Goal: Task Accomplishment & Management: Use online tool/utility

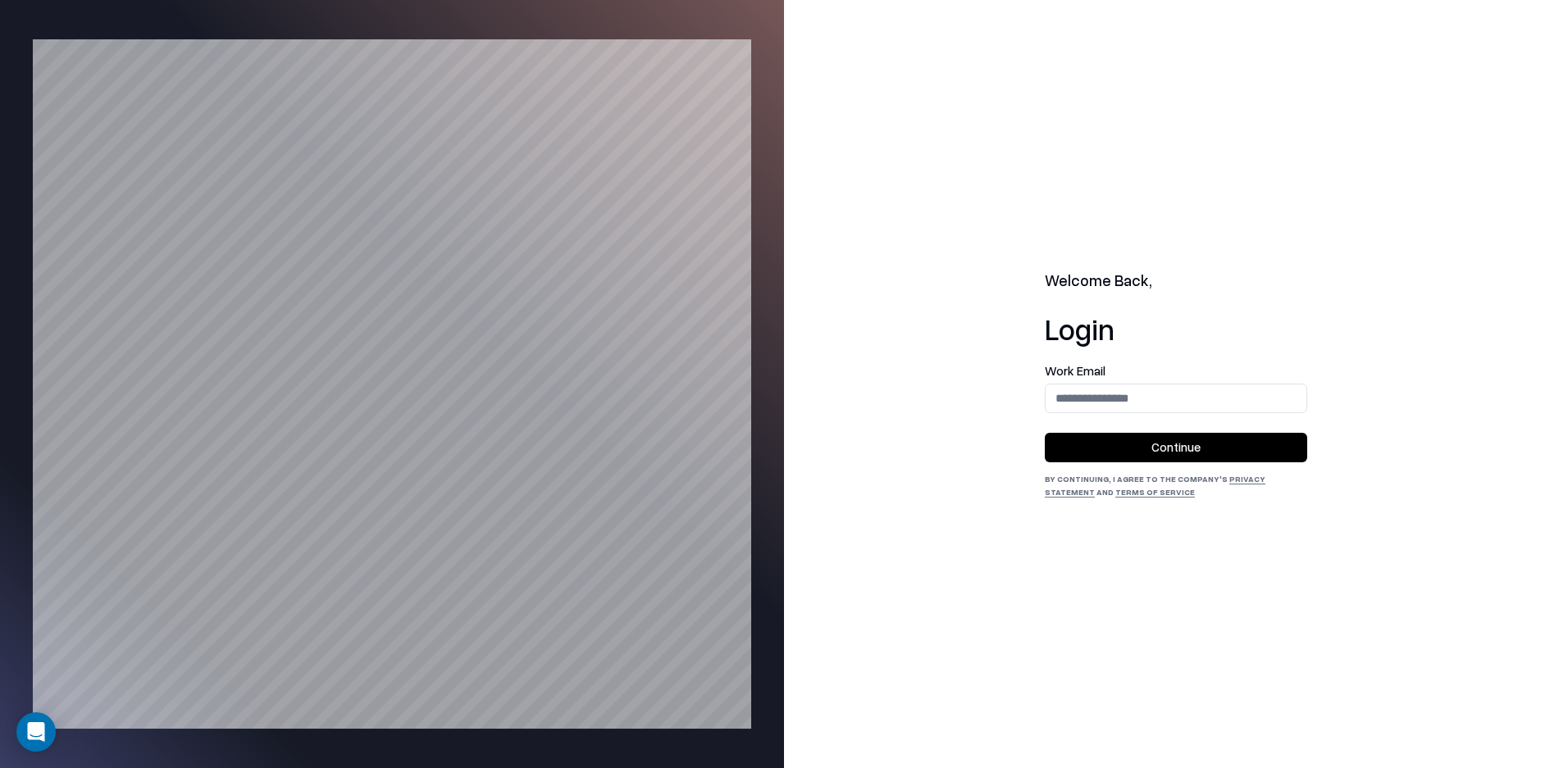
click at [1159, 413] on form "Work Email Continue" at bounding box center [1176, 414] width 262 height 97
click at [1159, 410] on input "email" at bounding box center [1176, 398] width 260 height 30
type input "**********"
click at [1155, 453] on button "Continue" at bounding box center [1176, 448] width 262 height 30
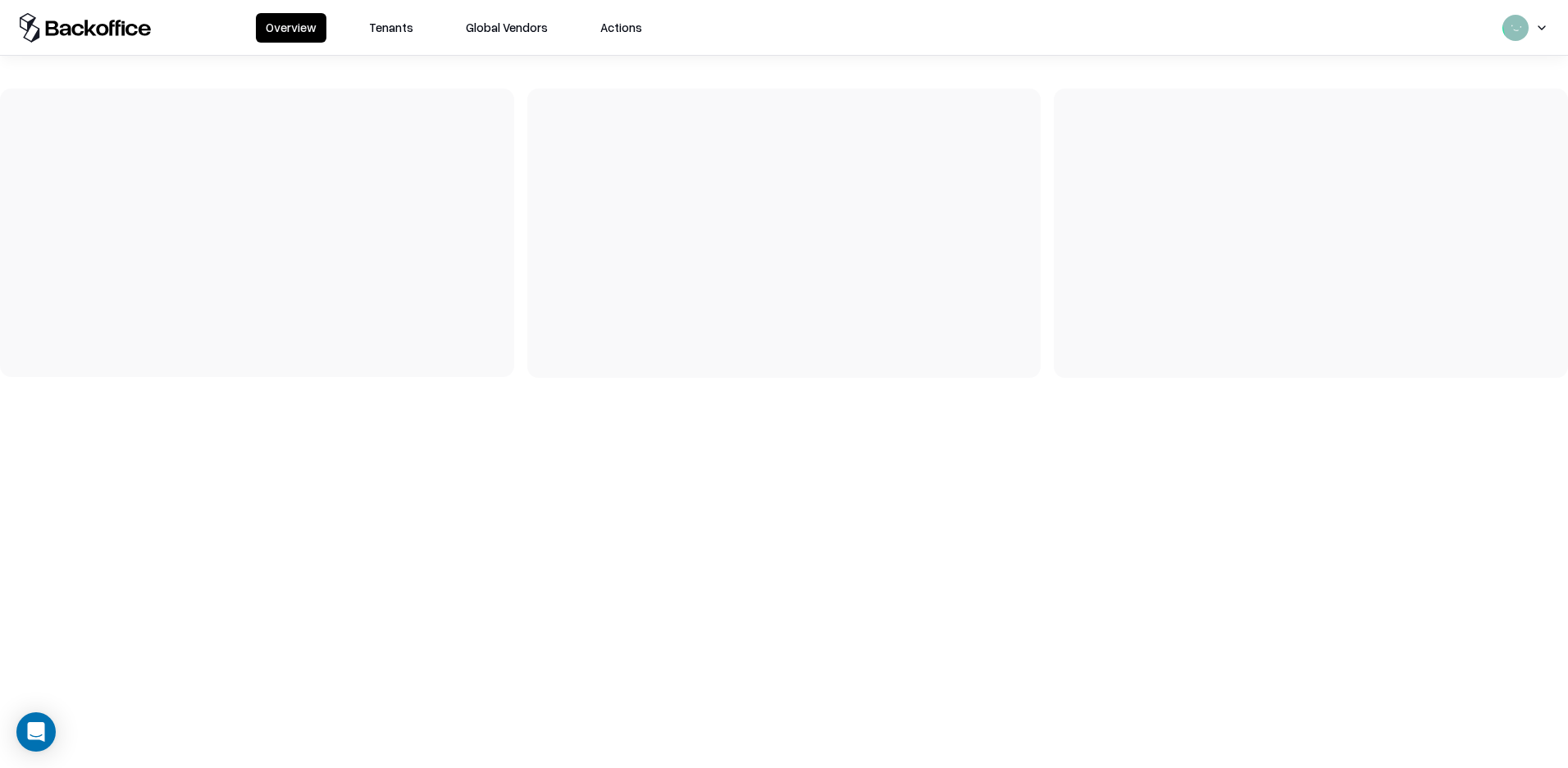
click at [1531, 34] on html "Overview Tenants Global Vendors Actions" at bounding box center [784, 384] width 1568 height 768
click at [396, 23] on html "Overview Tenants Global Vendors Actions Dana dana@shift.security Log out" at bounding box center [784, 384] width 1568 height 768
click at [396, 23] on button "Tenants" at bounding box center [391, 28] width 64 height 30
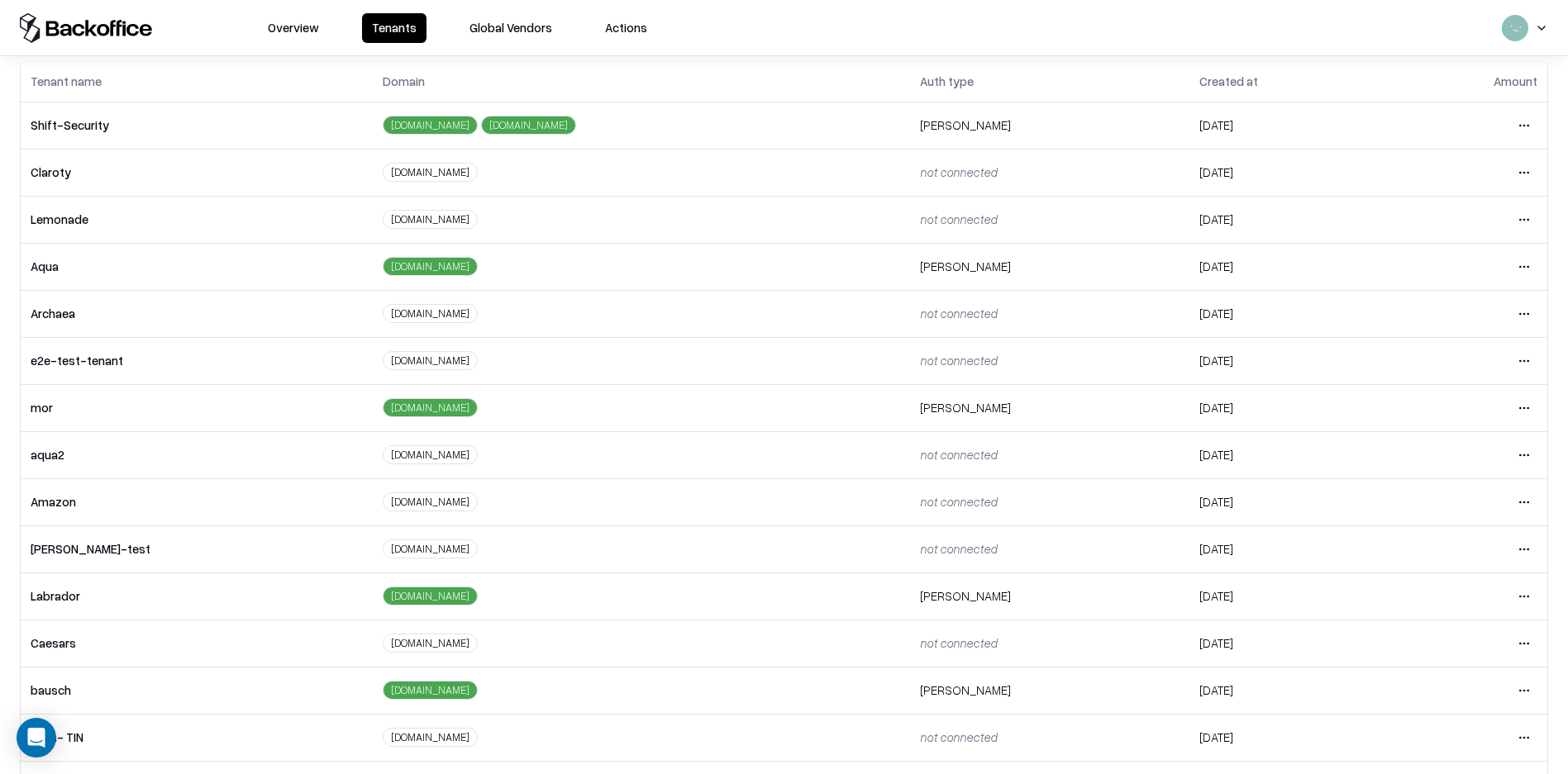
scroll to position [152, 0]
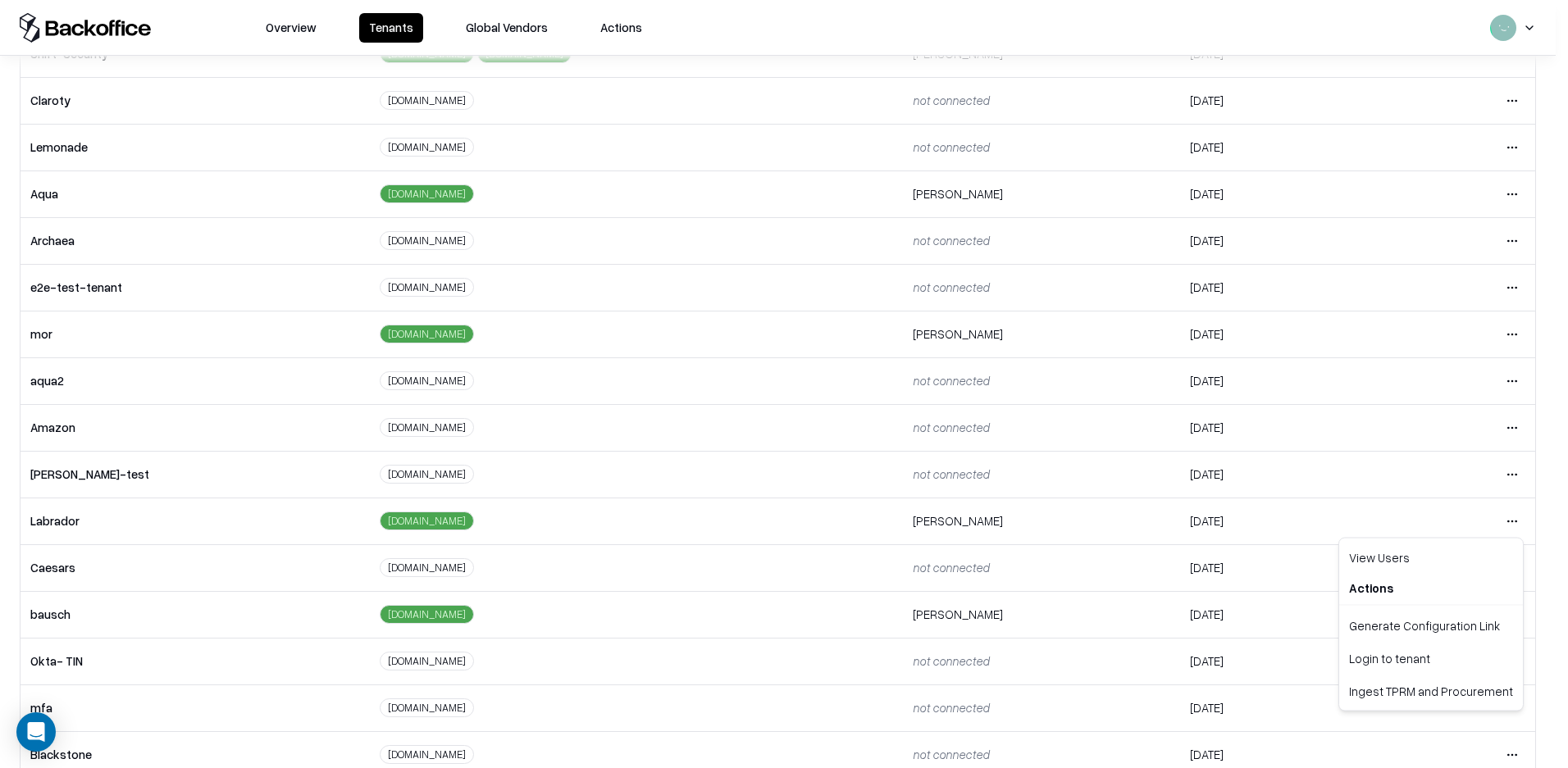
click at [1492, 523] on html "Overview Tenants Global Vendors Actions Tenants Add Tenant Tenant name Domain A…" at bounding box center [784, 384] width 1568 height 768
click at [1447, 622] on div "Generate Configuration Link" at bounding box center [1430, 625] width 177 height 33
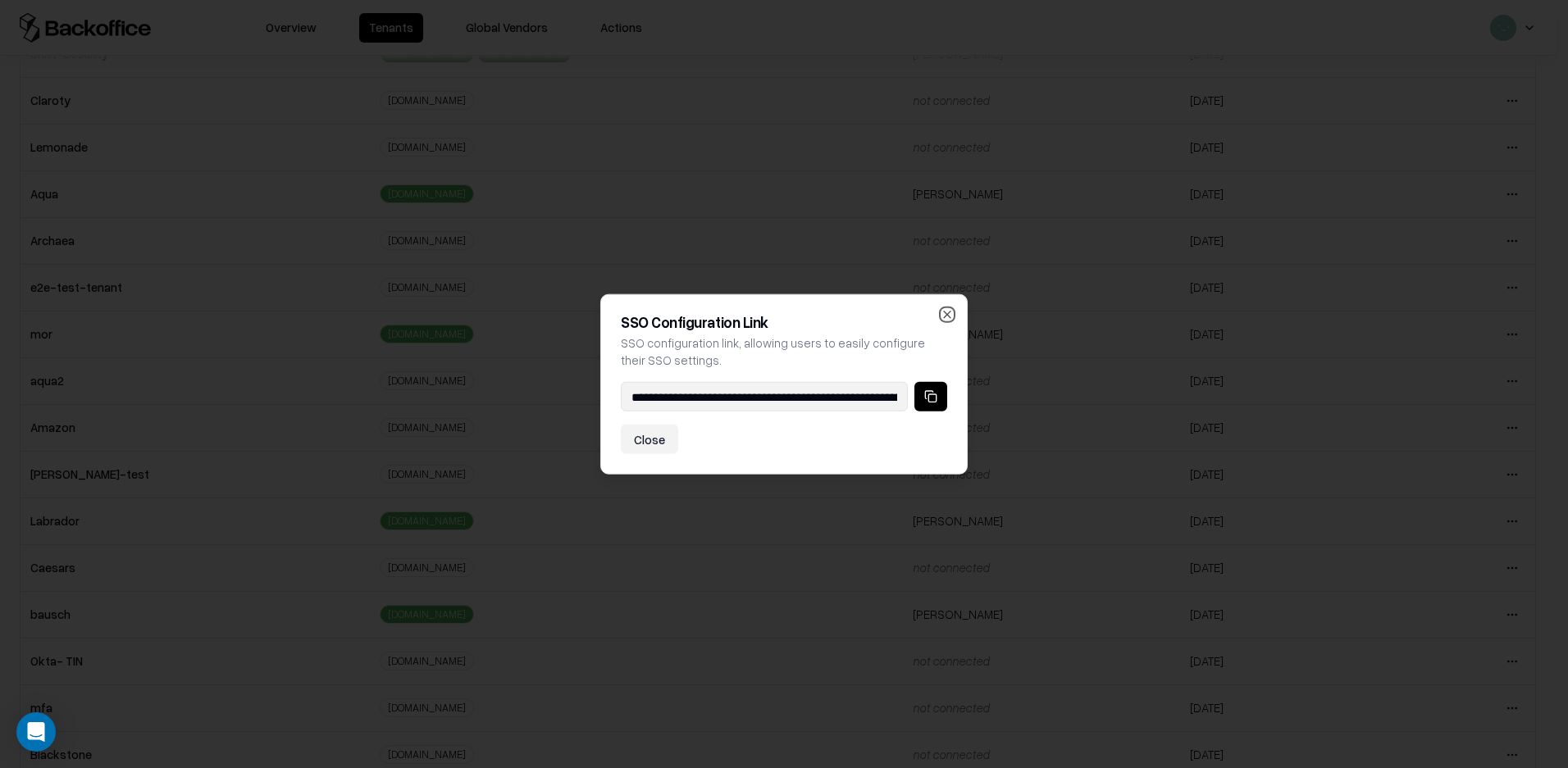
click at [951, 311] on icon "button" at bounding box center [947, 314] width 7 height 7
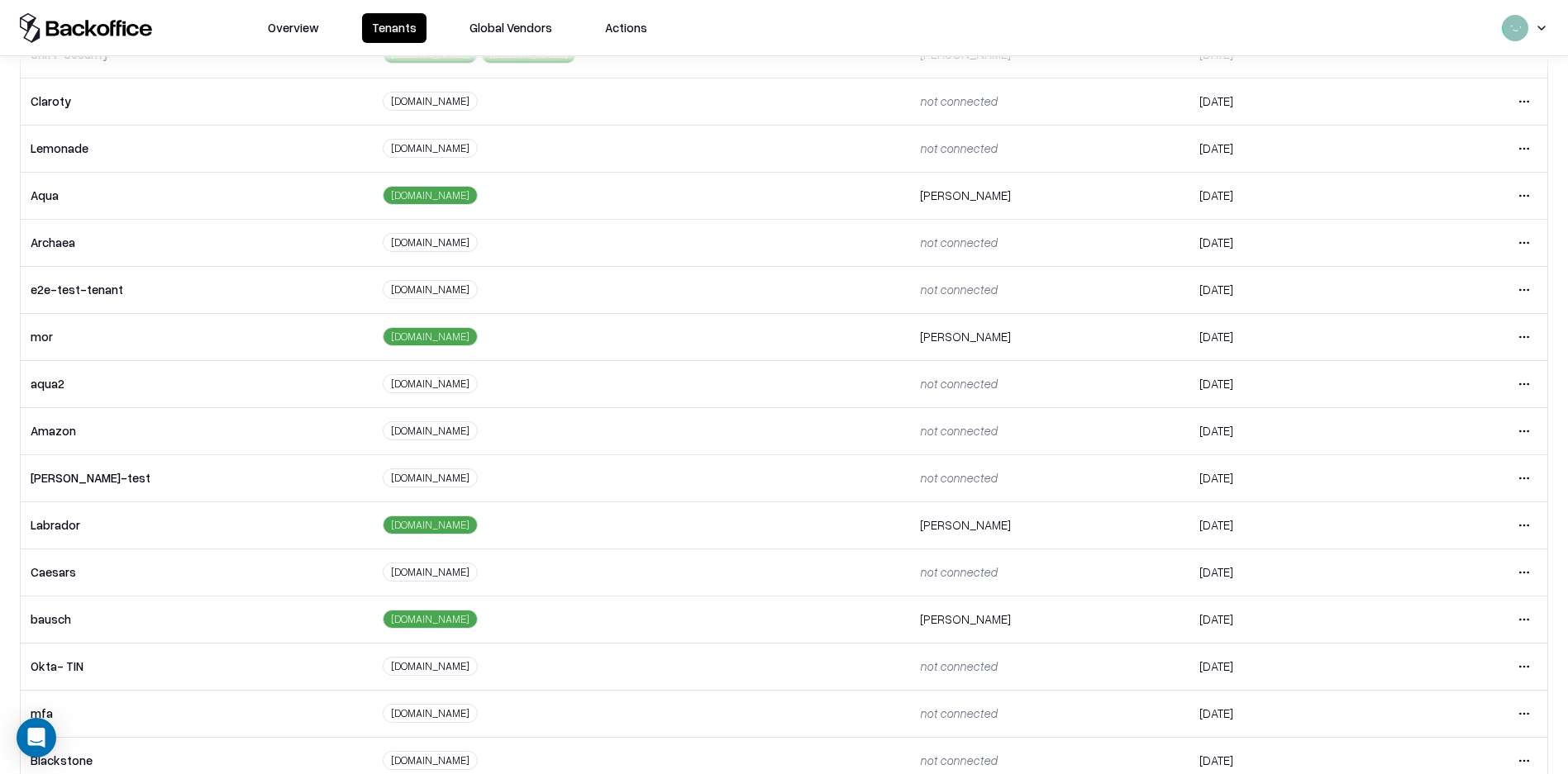
click at [1515, 525] on html "Overview Tenants Global Vendors Actions Tenants Add Tenant Tenant name Domain A…" at bounding box center [784, 387] width 1568 height 774
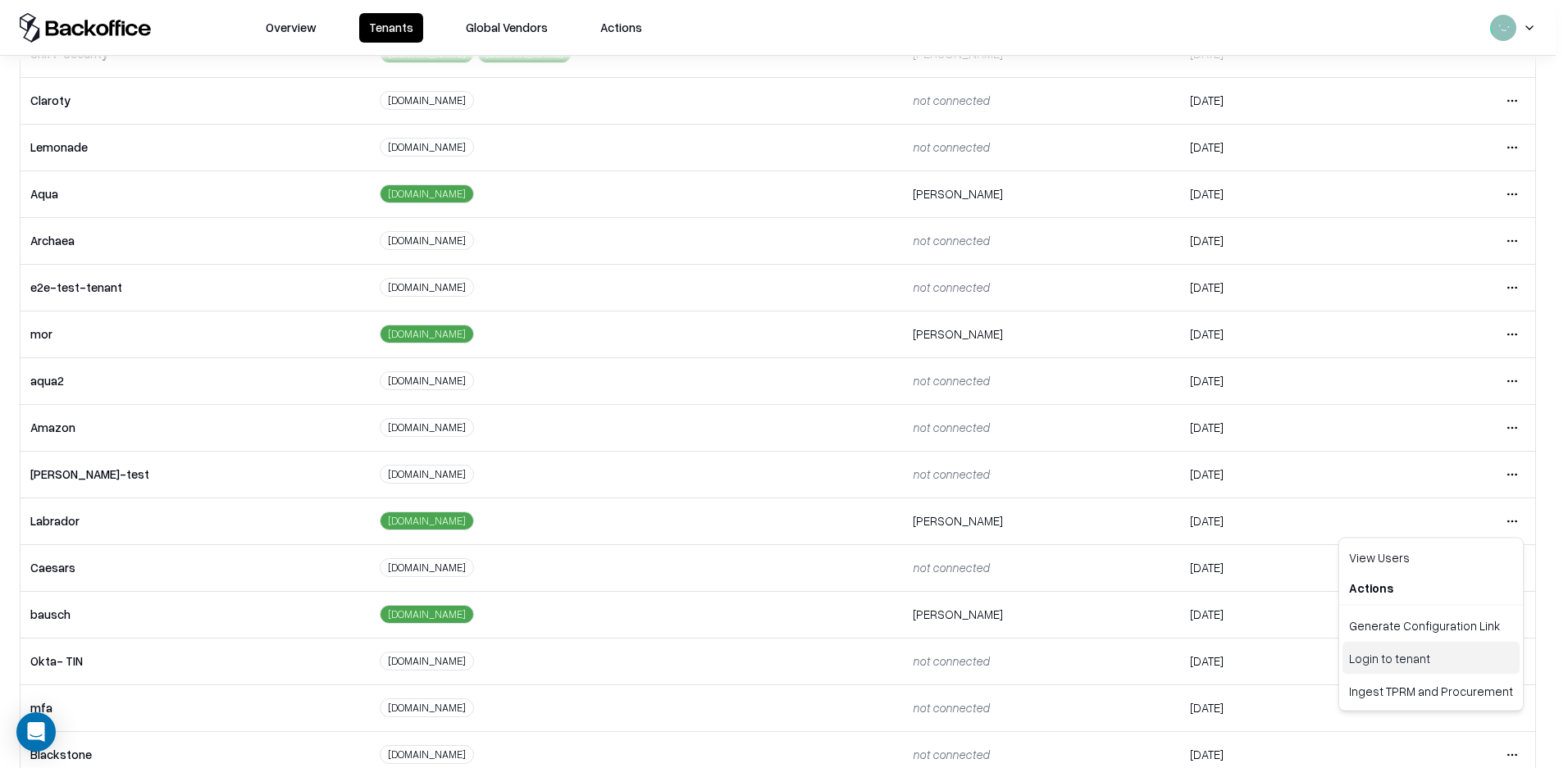
click at [1416, 663] on div "Login to tenant" at bounding box center [1430, 657] width 177 height 33
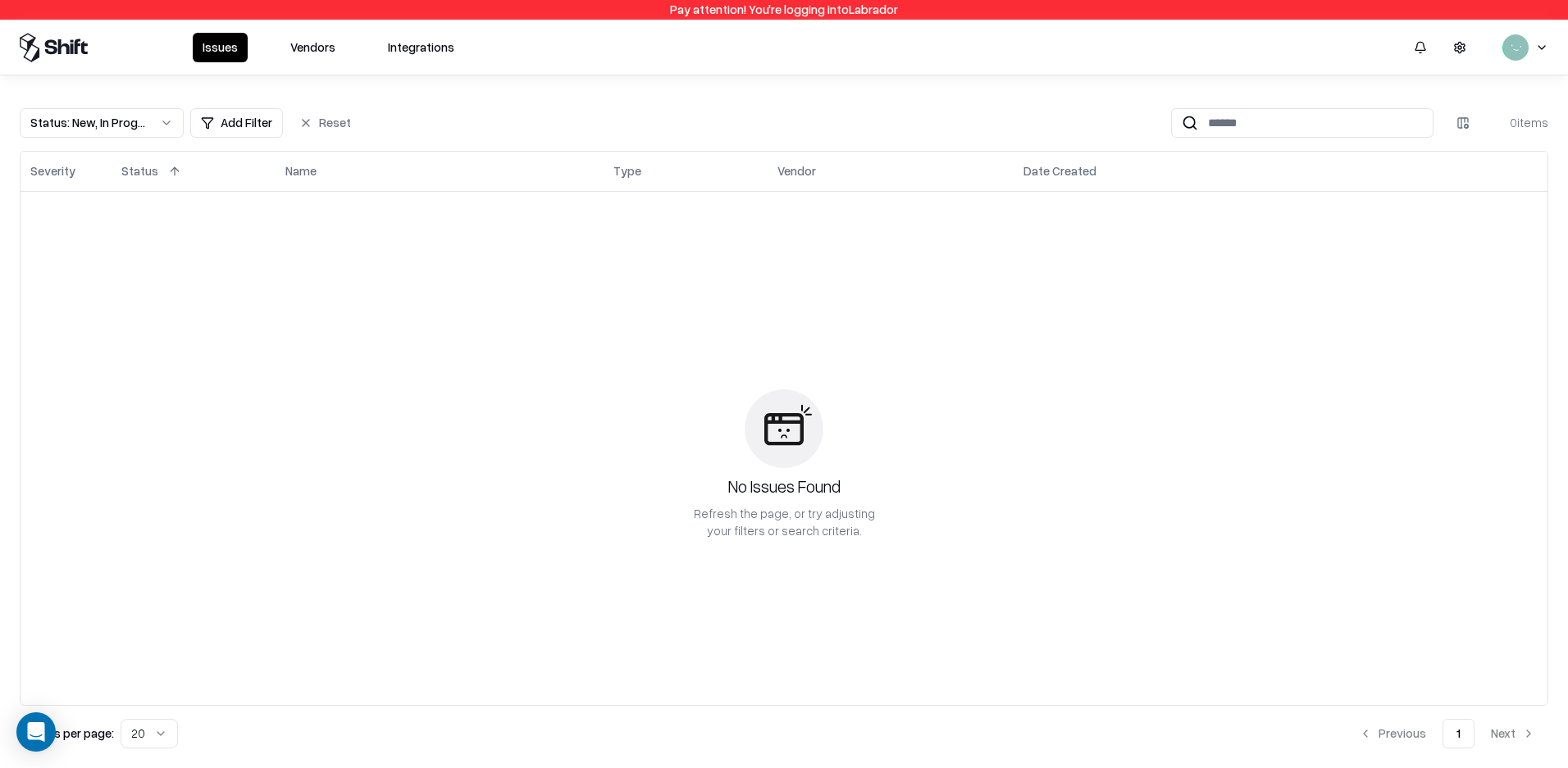
click at [431, 45] on button "Integrations" at bounding box center [422, 48] width 86 height 30
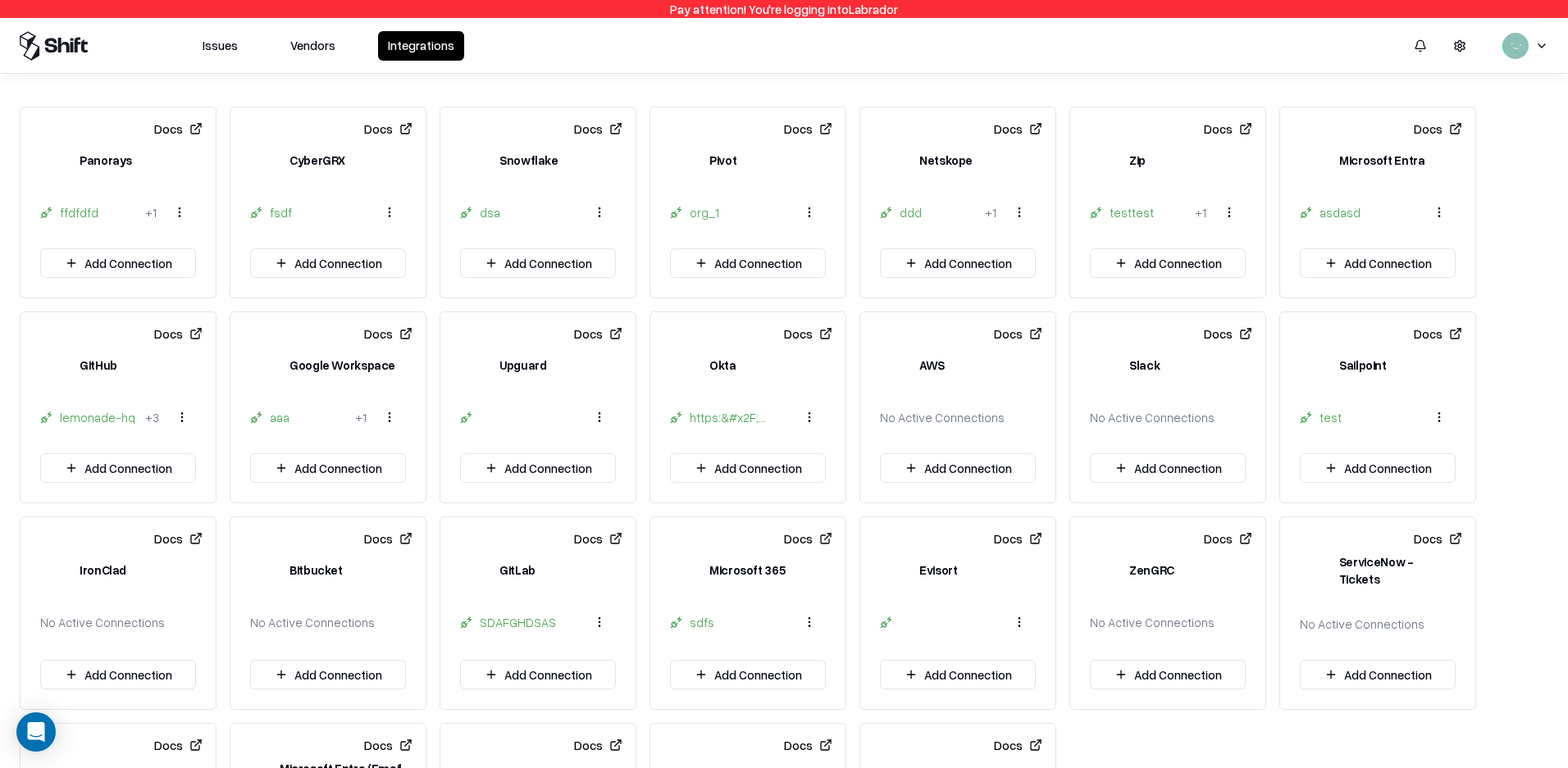
click at [1404, 159] on div "Microsoft Entra" at bounding box center [1381, 160] width 85 height 17
click at [1345, 210] on div "asdasd" at bounding box center [1358, 213] width 79 height 17
click at [1445, 214] on html "Pay attention! You're logging into Labrador Issues Vendors Integrations Docs Pa…" at bounding box center [784, 384] width 1568 height 768
click at [1438, 275] on div "asdasd" at bounding box center [1426, 284] width 56 height 27
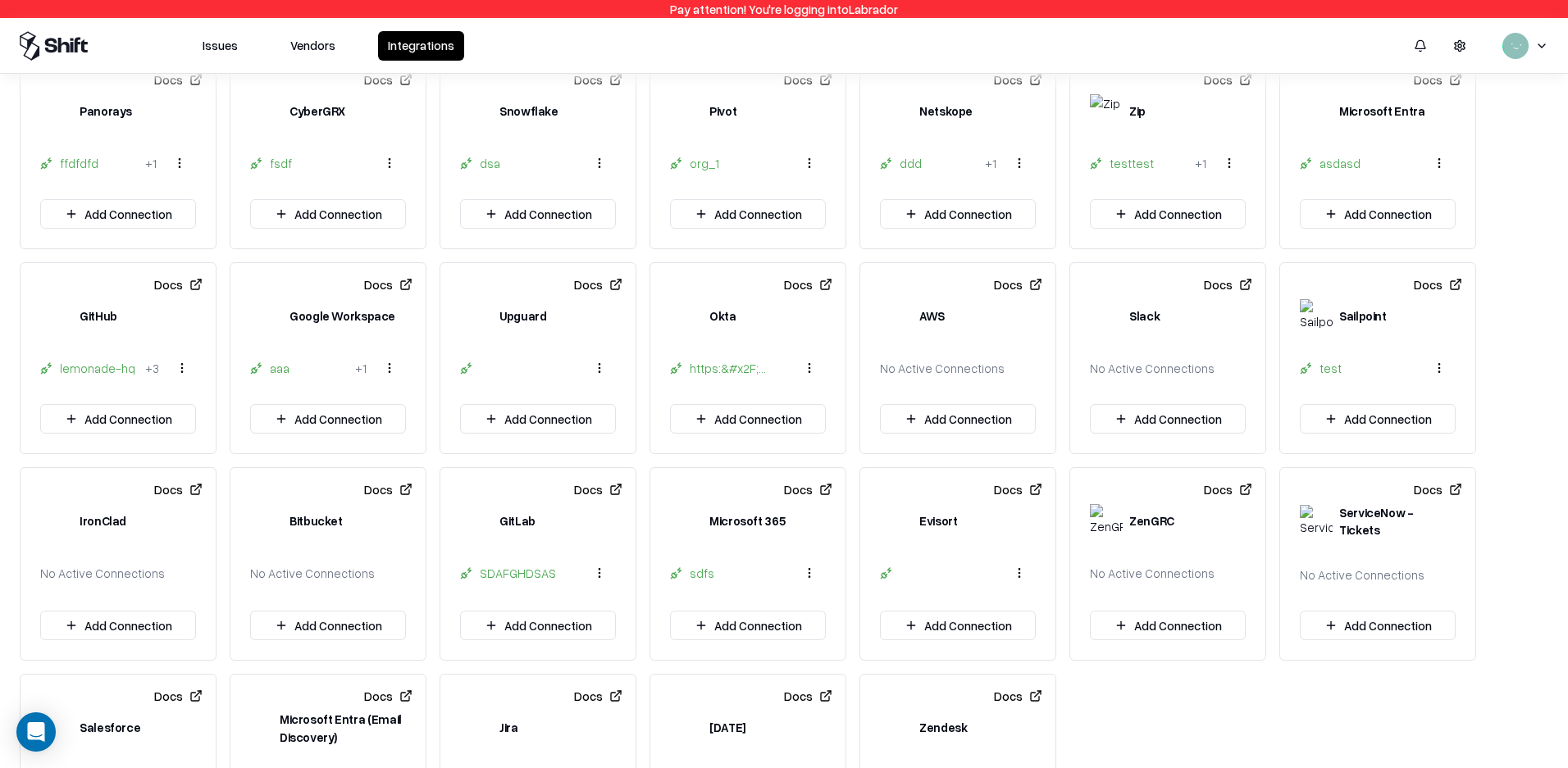
scroll to position [97, 0]
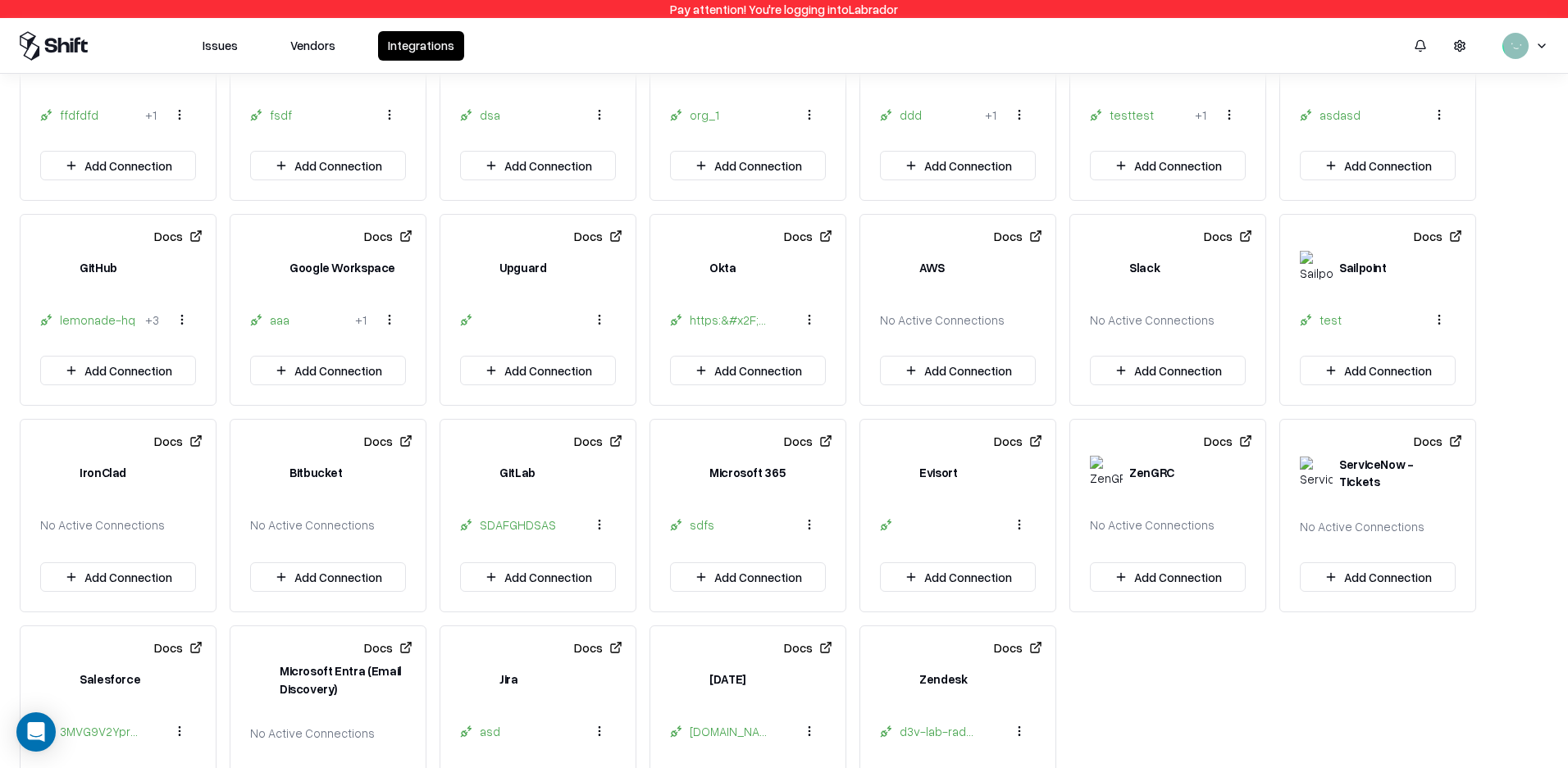
click at [949, 375] on button "Add Connection" at bounding box center [957, 371] width 155 height 30
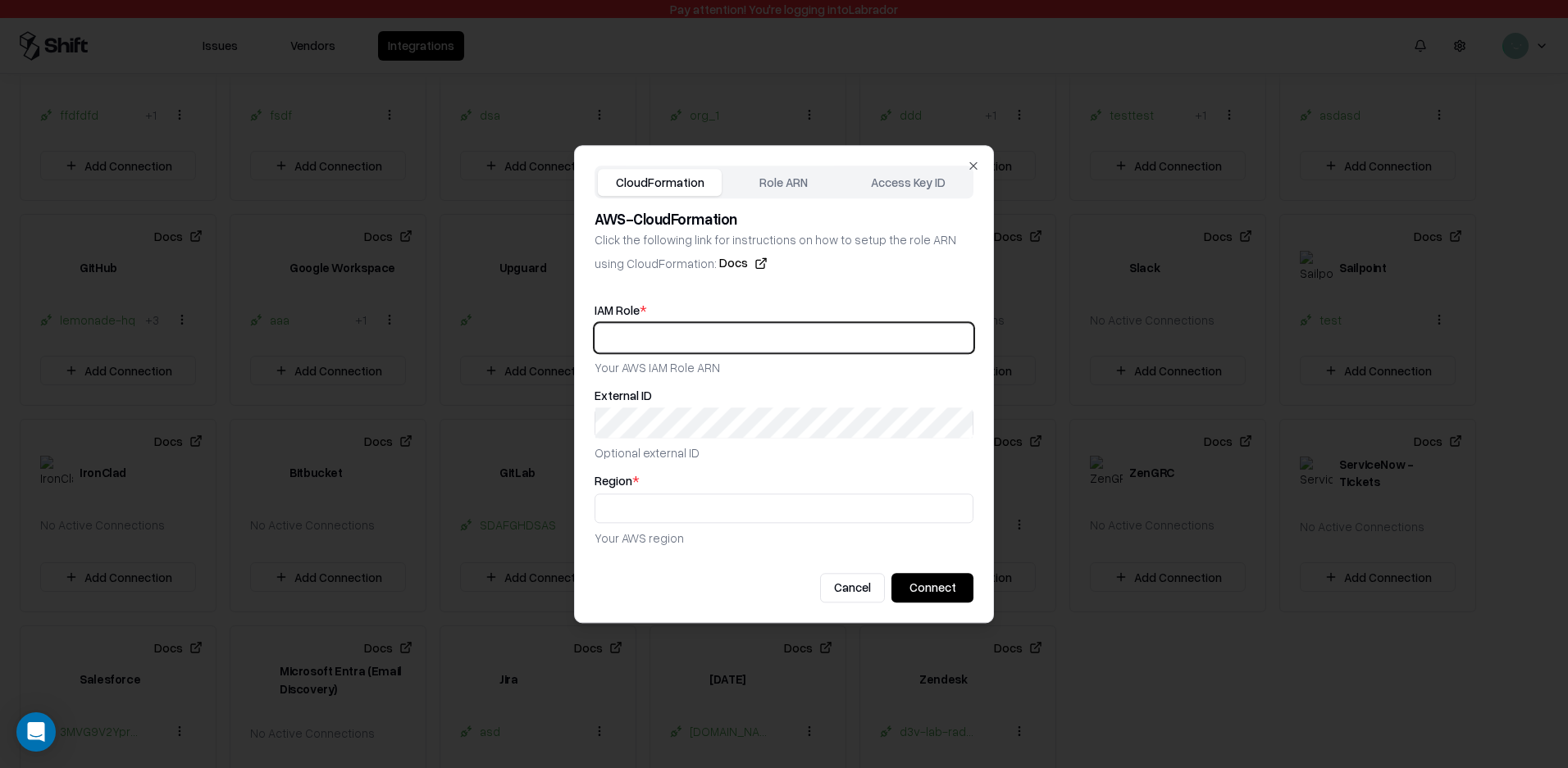
click at [780, 338] on input "text" at bounding box center [784, 338] width 377 height 30
click at [719, 261] on button "Docs" at bounding box center [744, 263] width 49 height 30
click at [694, 337] on input "text" at bounding box center [784, 338] width 377 height 30
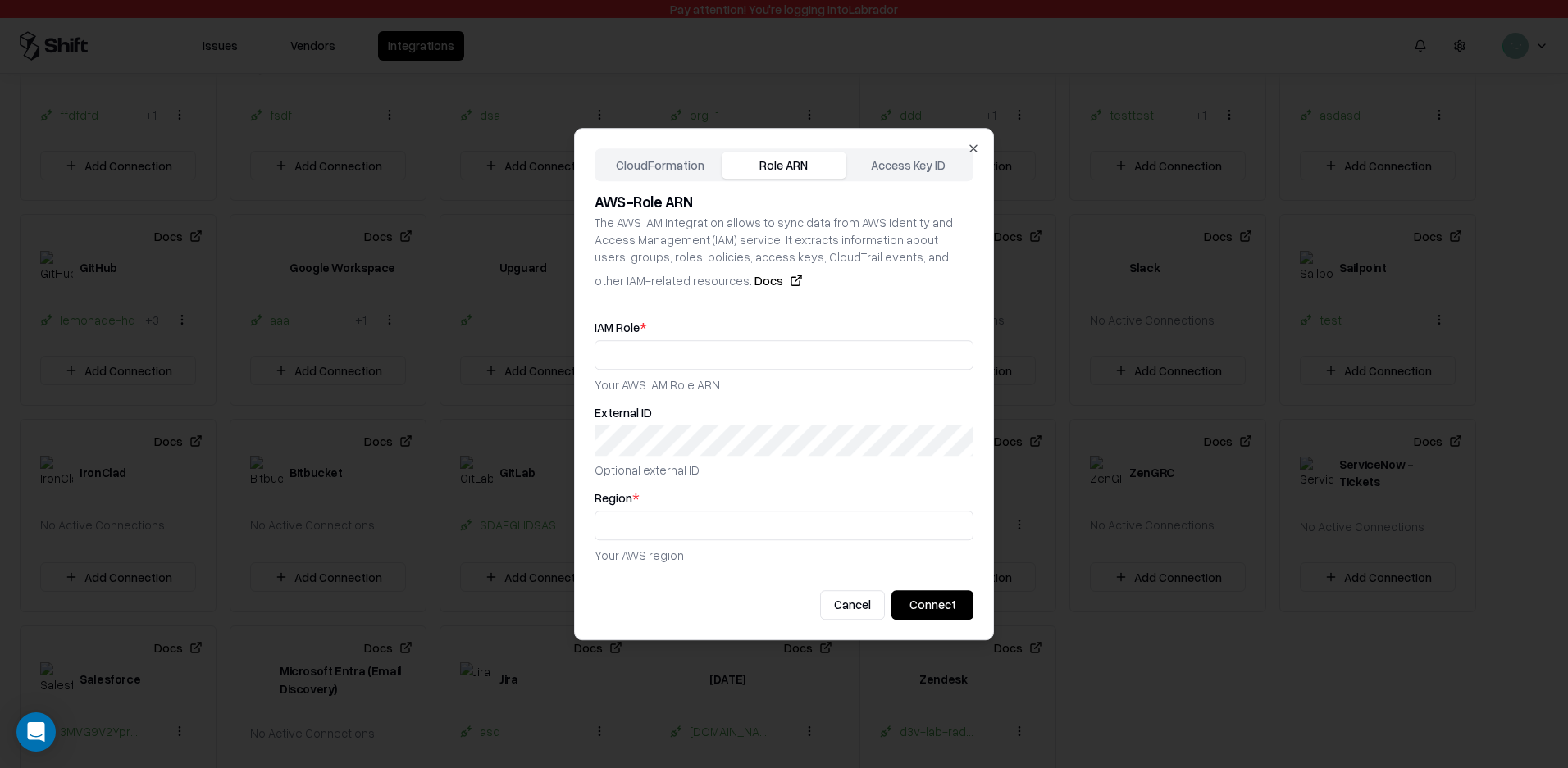
click at [776, 186] on div "CloudFormation Role ARN Access Key ID AWS - Role ARN The AWS IAM integration al…" at bounding box center [784, 385] width 420 height 513
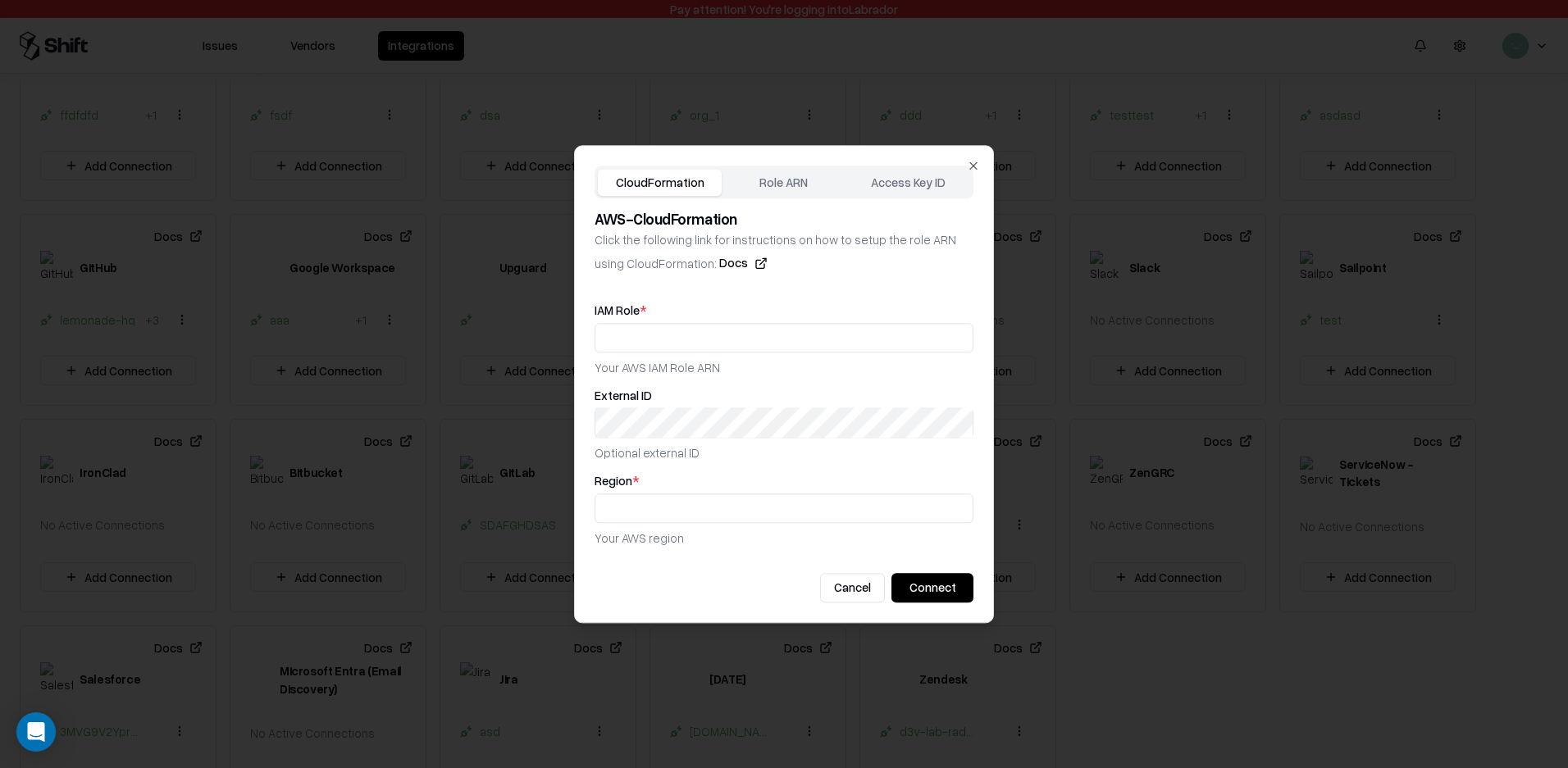
click at [694, 169] on button "CloudFormation" at bounding box center [659, 182] width 124 height 27
click at [928, 174] on button "Access Key ID" at bounding box center [908, 182] width 124 height 27
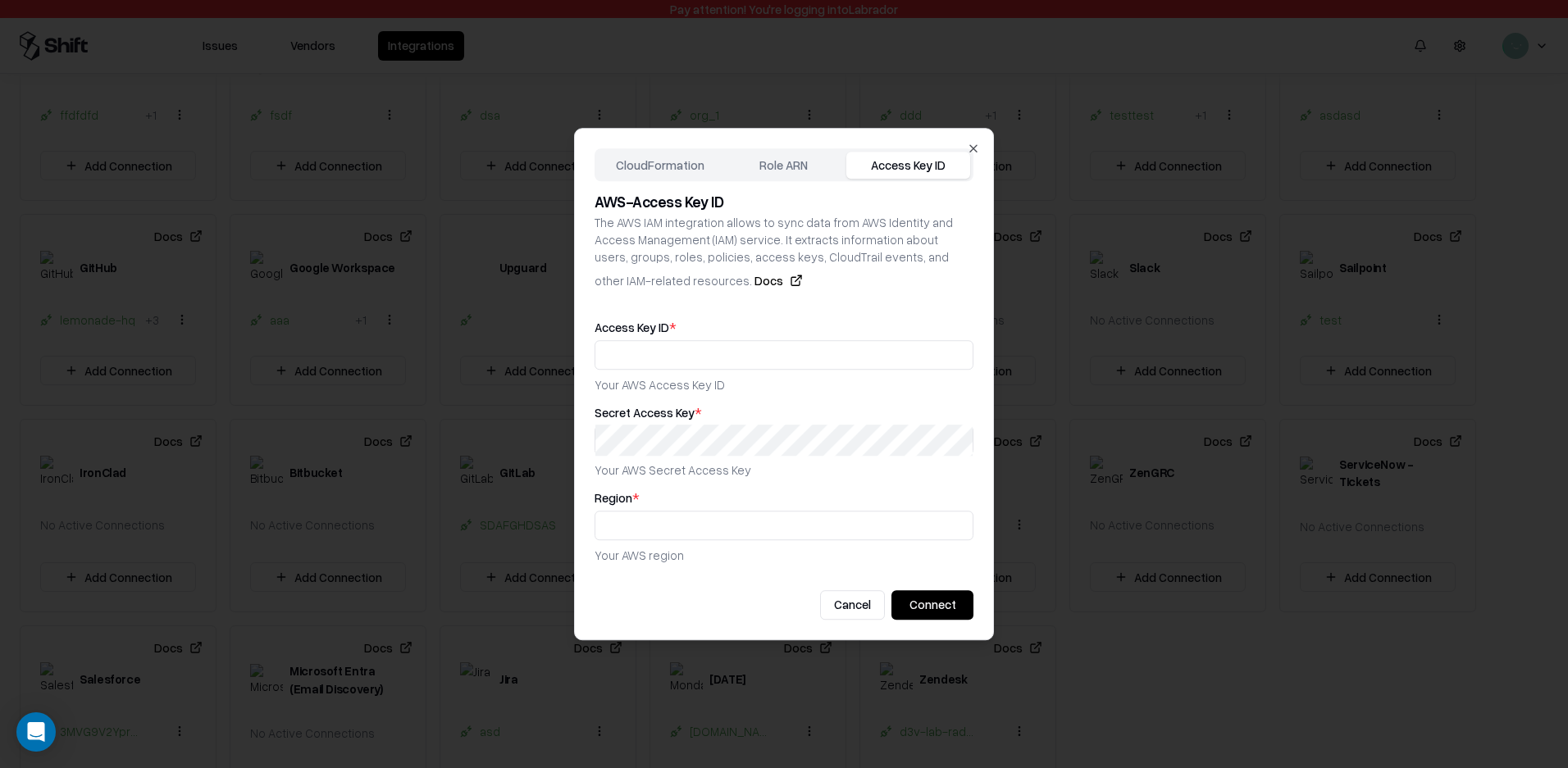
click at [675, 156] on div "CloudFormation Role ARN Access Key ID AWS - Access Key ID The AWS IAM integrati…" at bounding box center [784, 385] width 420 height 513
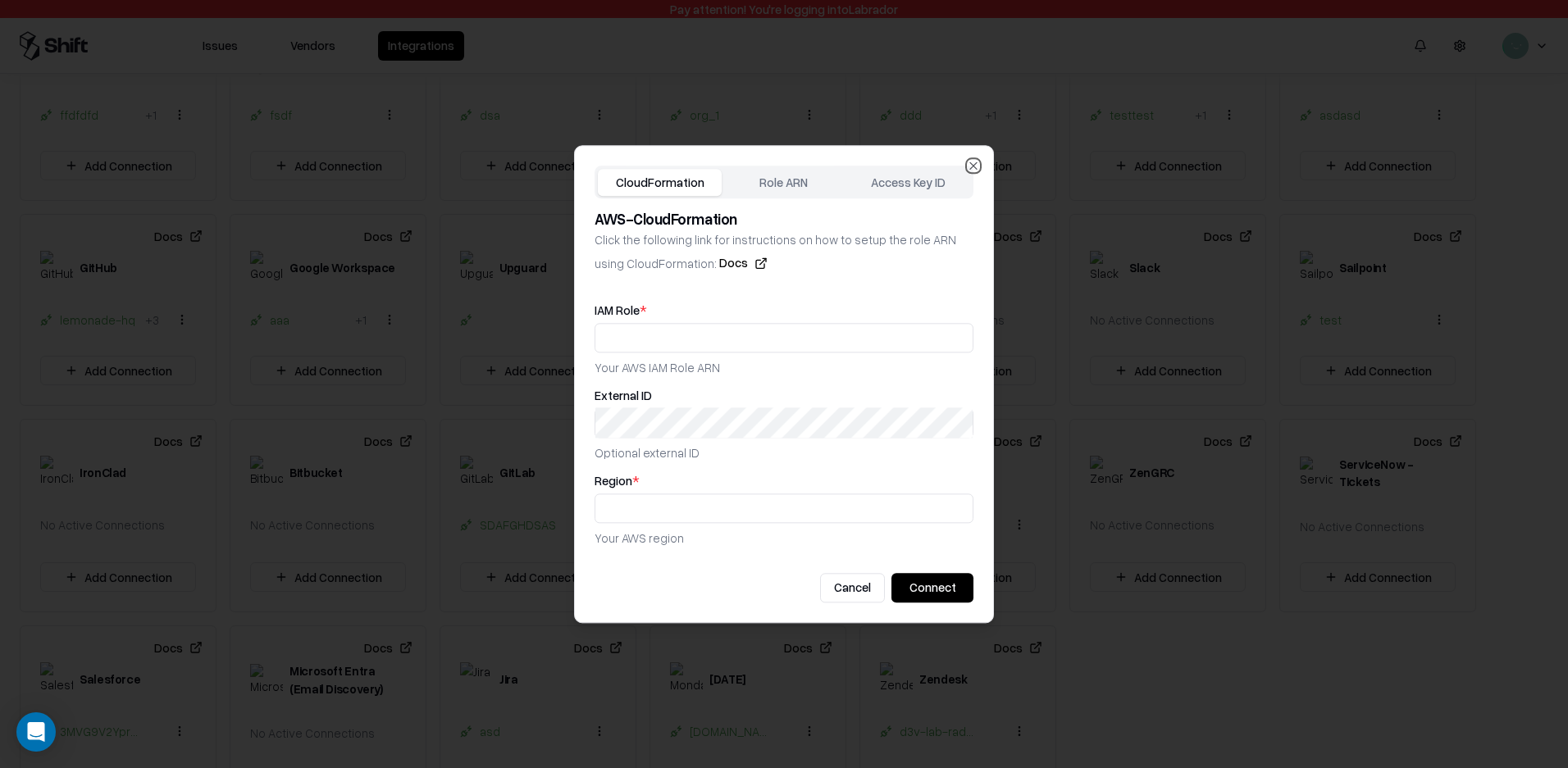
click at [969, 171] on icon "button" at bounding box center [973, 166] width 13 height 13
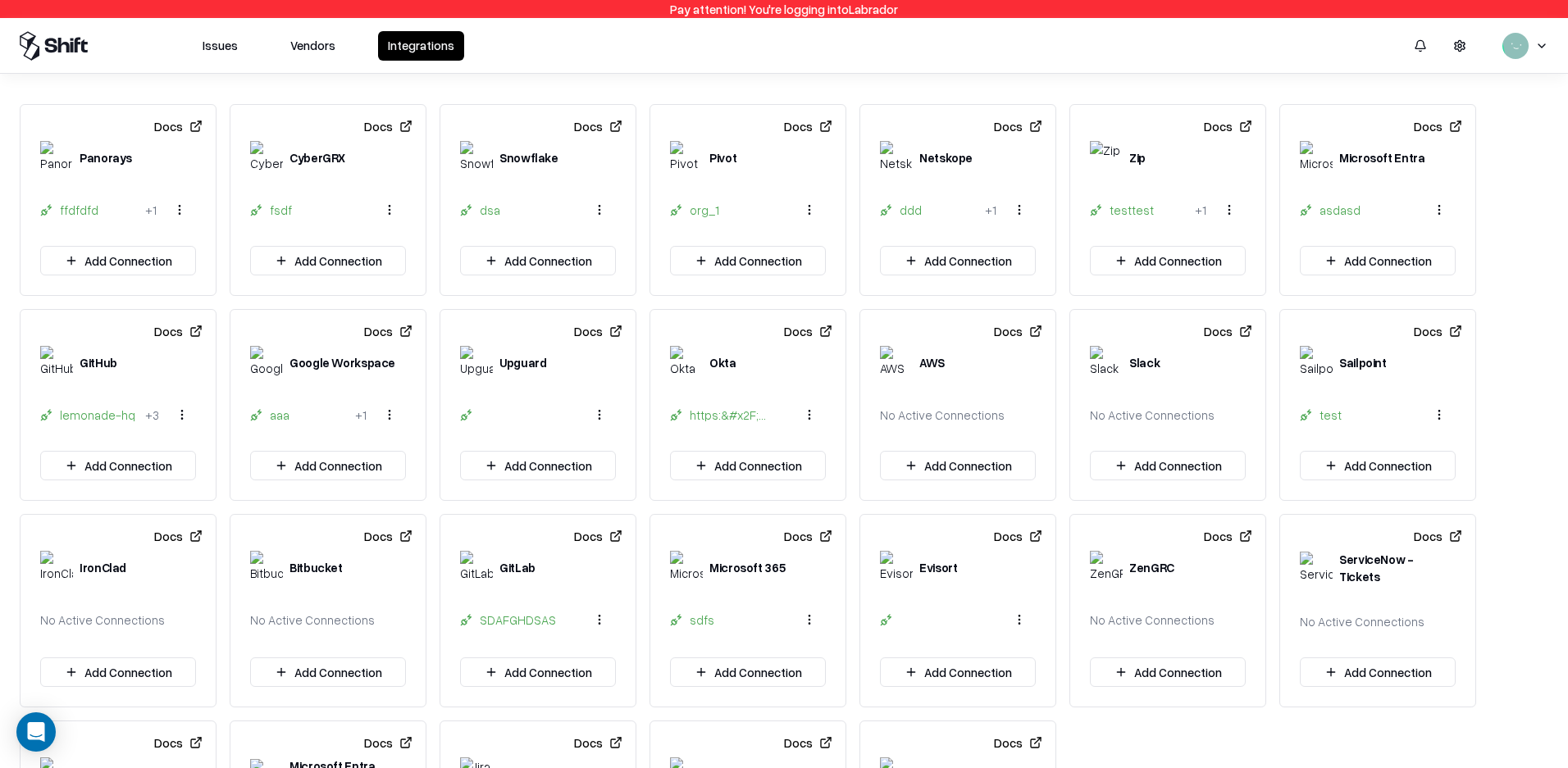
scroll to position [0, 0]
click at [911, 391] on div "AWS" at bounding box center [957, 375] width 195 height 52
click at [1004, 458] on button "Add Connection" at bounding box center [957, 468] width 155 height 30
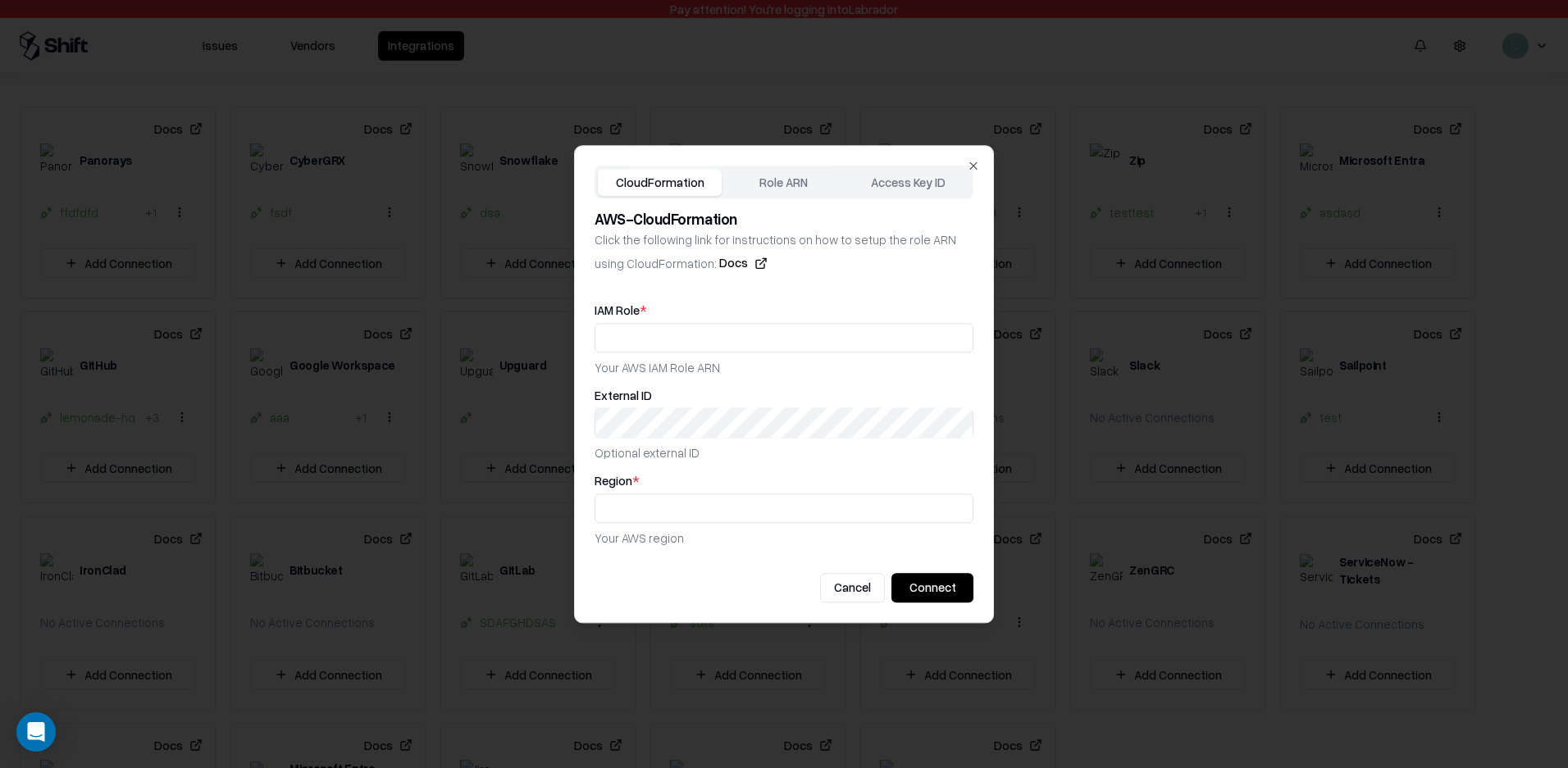
click at [719, 270] on button "Docs" at bounding box center [744, 263] width 49 height 30
click at [974, 161] on icon "button" at bounding box center [973, 166] width 13 height 13
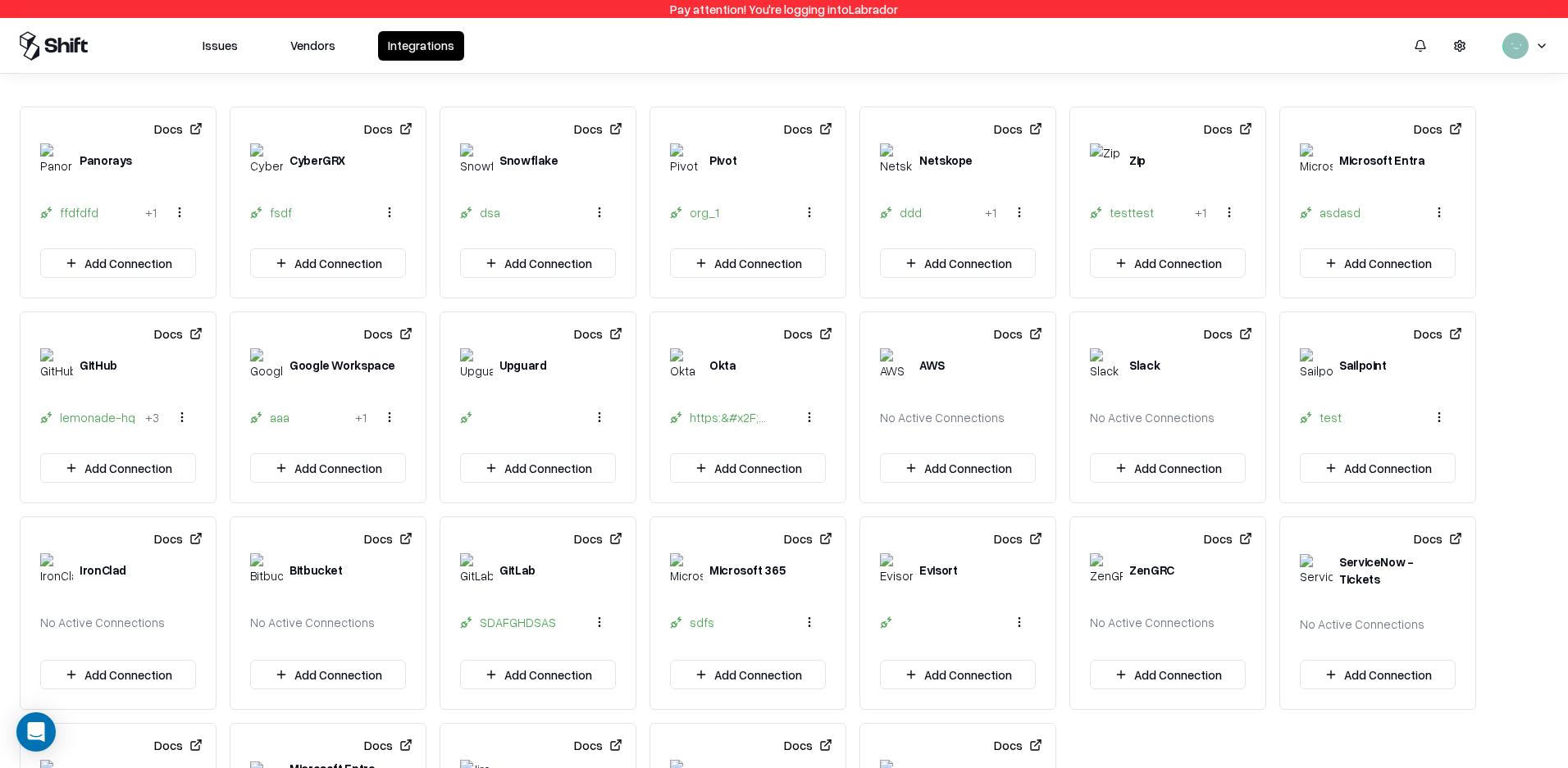
click at [944, 429] on div "No Active Connections" at bounding box center [957, 417] width 155 height 33
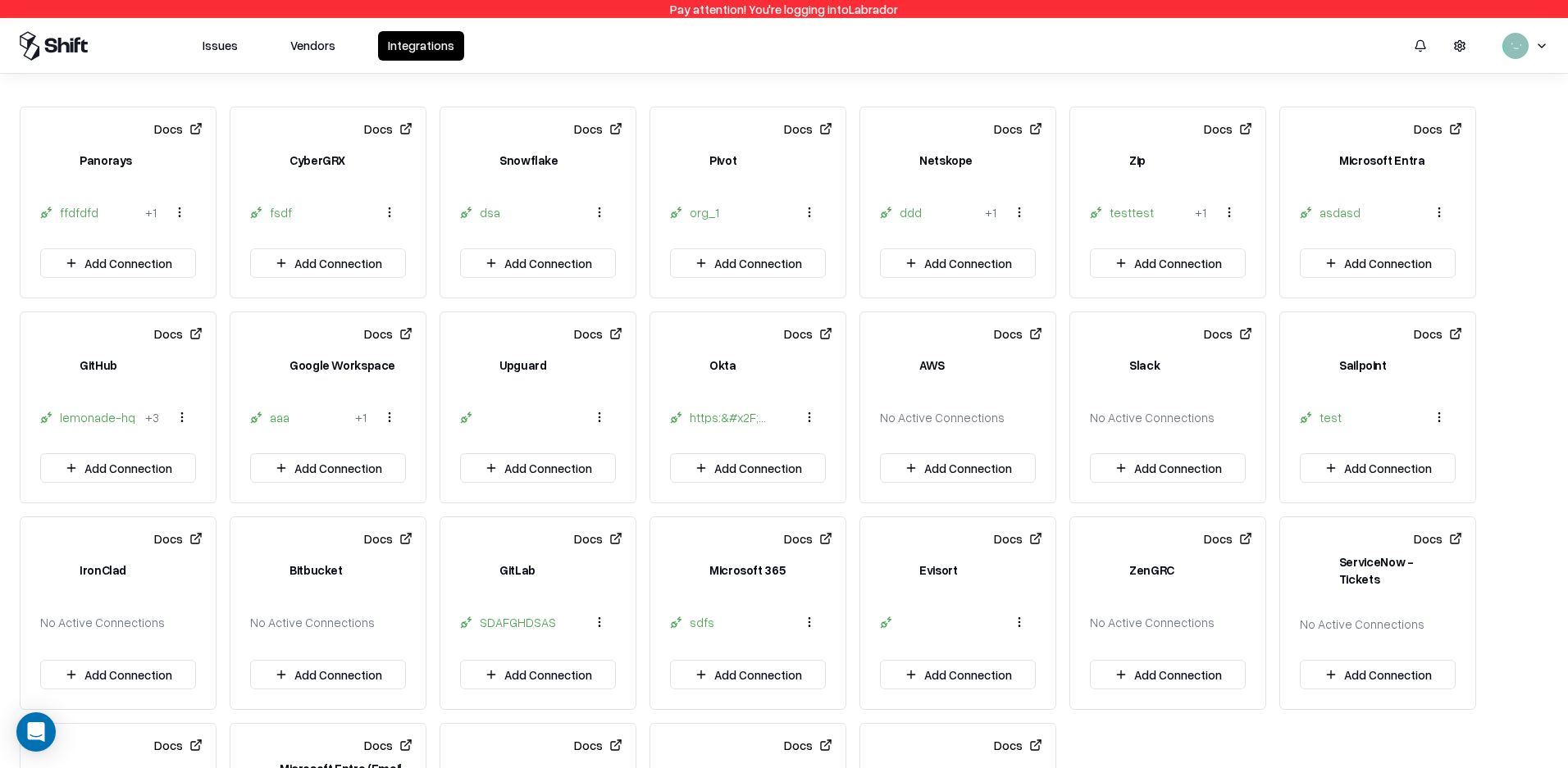
click at [962, 460] on button "Add Connection" at bounding box center [957, 468] width 155 height 30
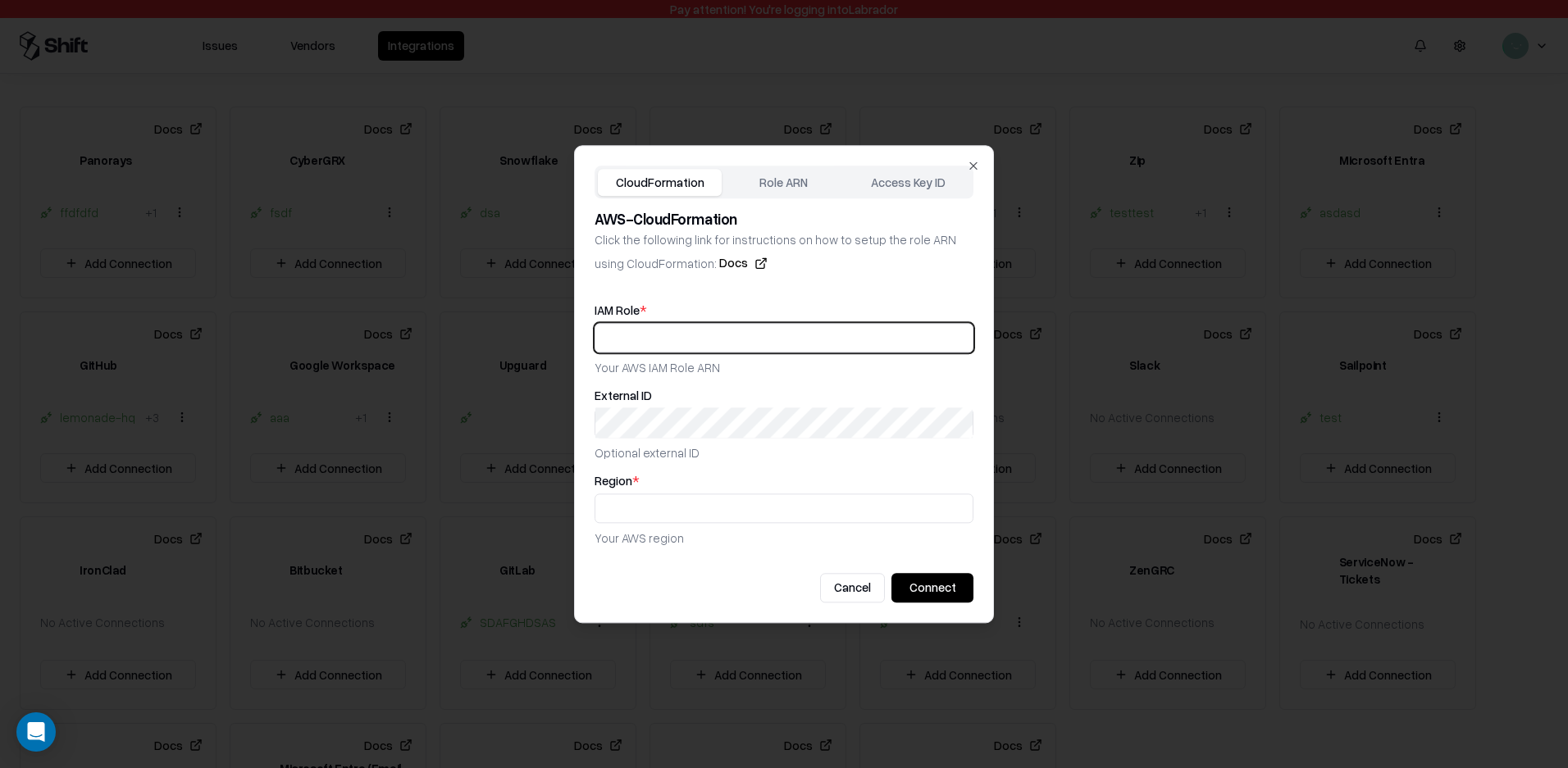
click at [716, 339] on input "text" at bounding box center [784, 338] width 377 height 30
paste input "**********"
type input "**********"
click at [653, 444] on p "Optional external ID" at bounding box center [784, 452] width 378 height 17
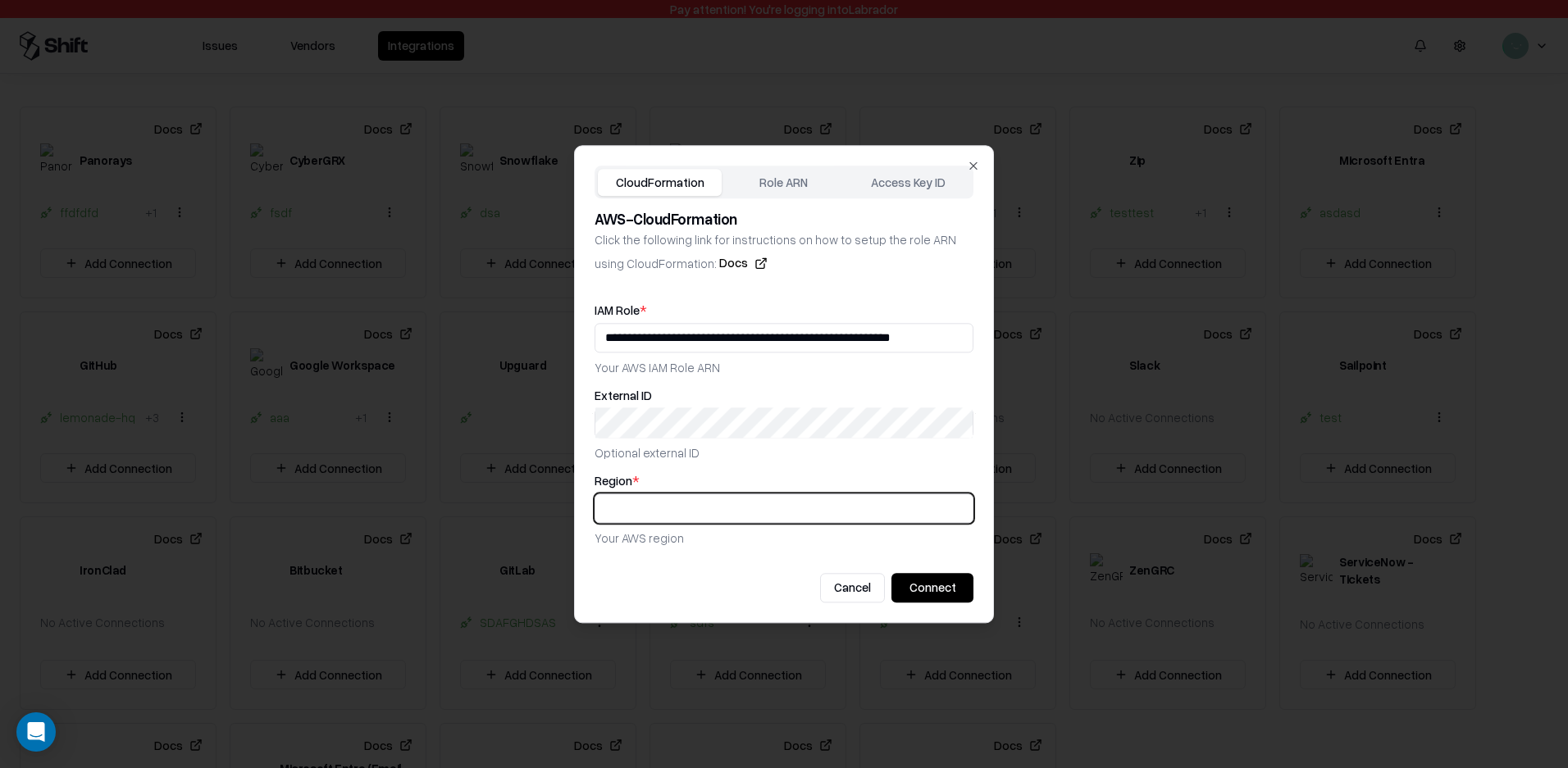
click at [642, 513] on input "text" at bounding box center [784, 508] width 377 height 30
click at [780, 510] on input "text" at bounding box center [784, 508] width 377 height 30
type input "*********"
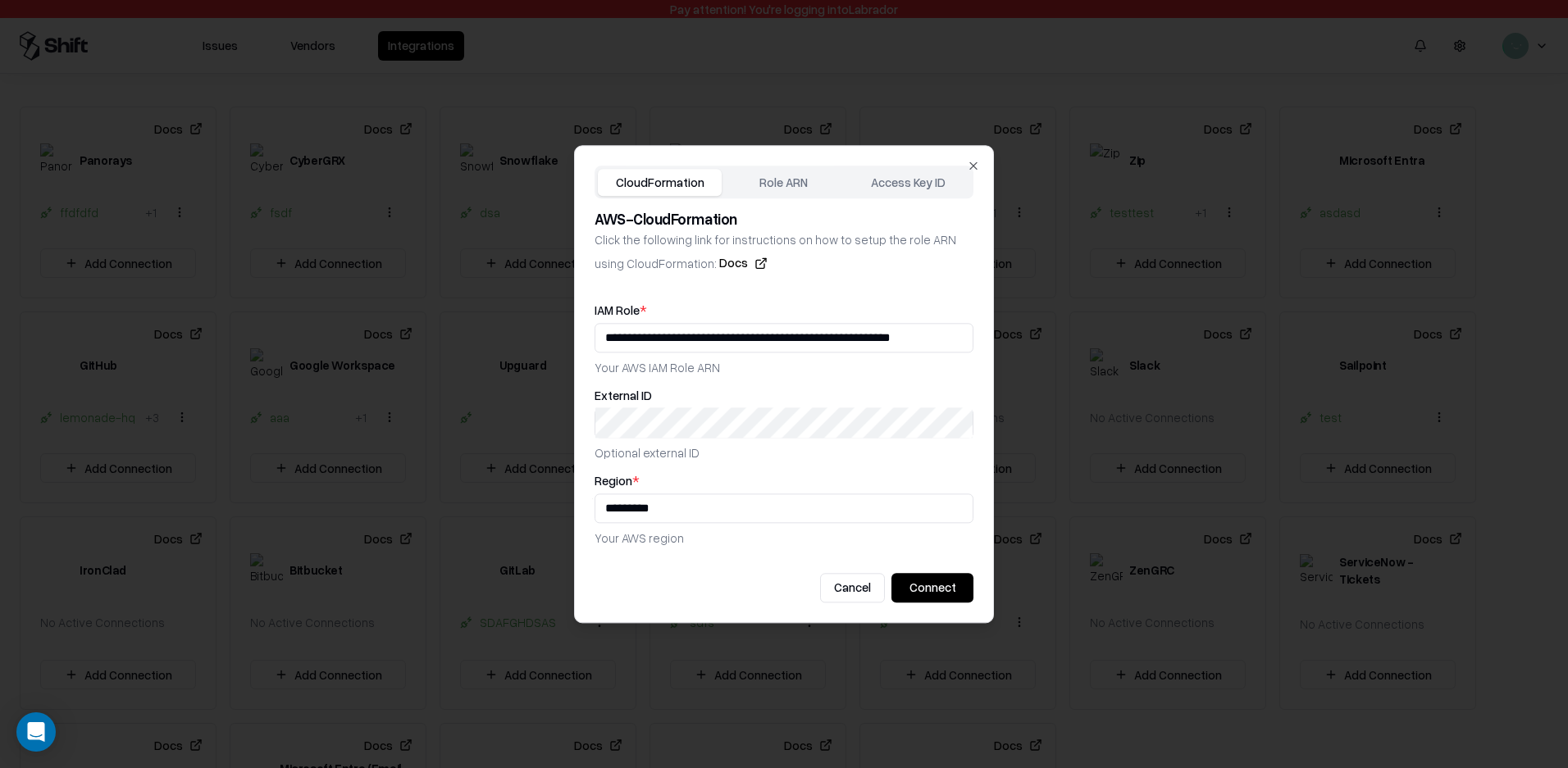
click at [949, 607] on div "**********" at bounding box center [784, 384] width 420 height 478
click at [938, 596] on button "Connect" at bounding box center [933, 588] width 82 height 30
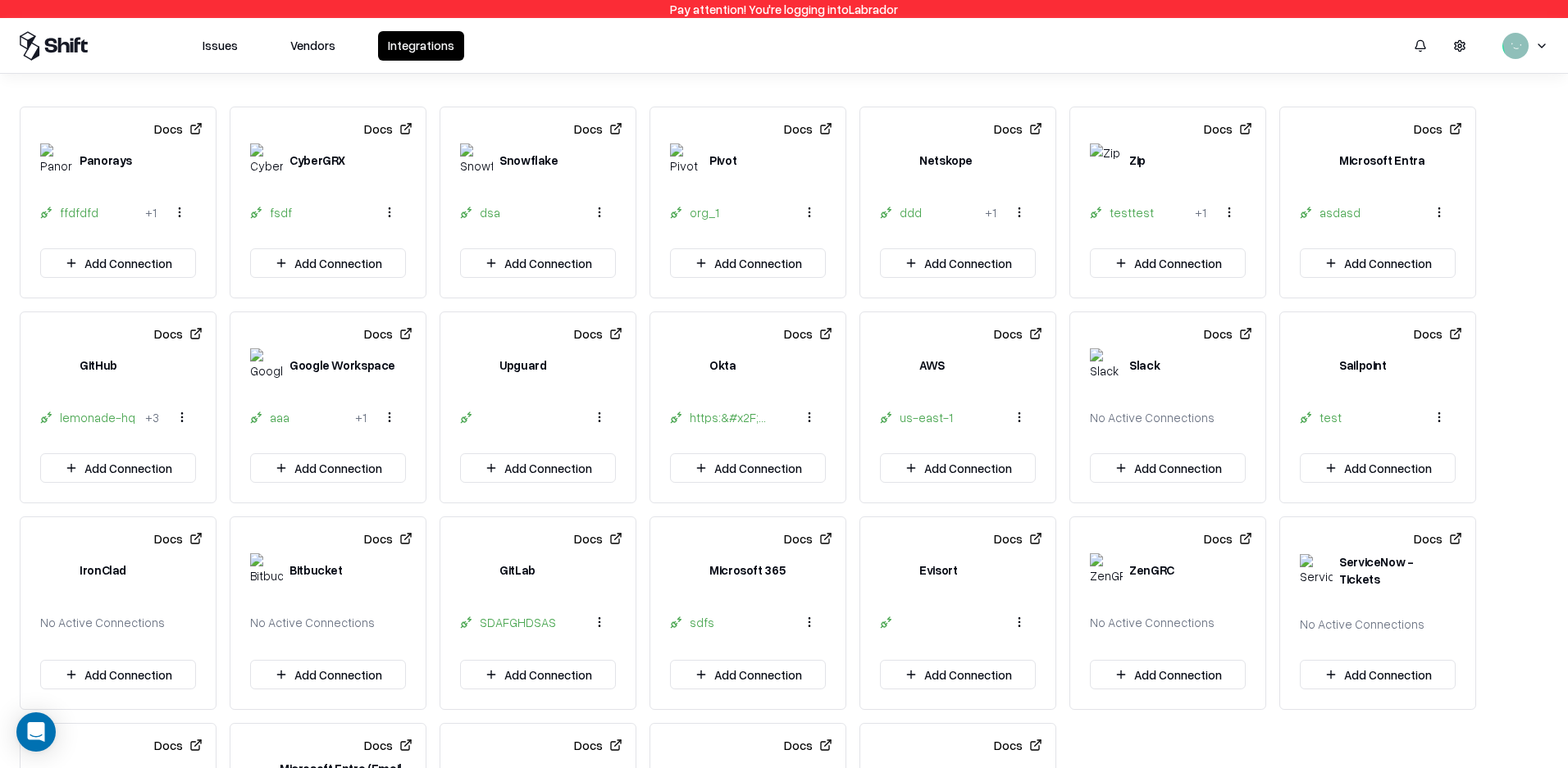
click at [1025, 426] on html "Pay attention! You're logging into Labrador Issues Vendors Integrations Docs Pa…" at bounding box center [784, 384] width 1568 height 768
click at [1012, 493] on div "us-east-1" at bounding box center [1013, 489] width 71 height 27
click at [904, 362] on img at bounding box center [895, 364] width 33 height 33
click at [1000, 339] on button "Docs" at bounding box center [1018, 334] width 49 height 30
